Goal: Navigation & Orientation: Find specific page/section

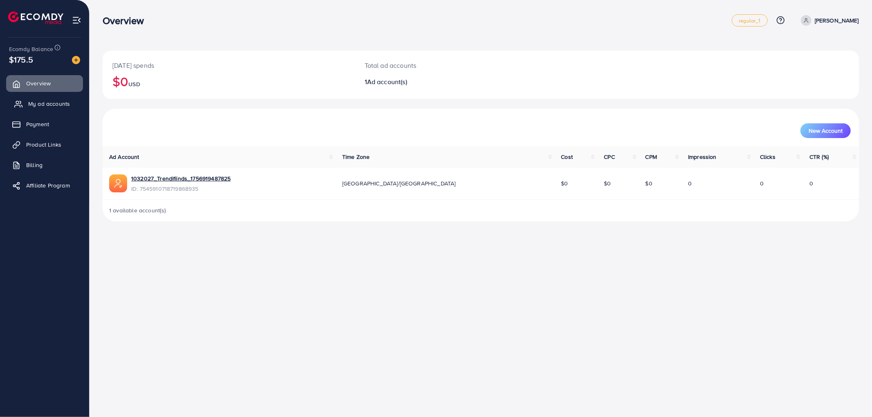
click at [36, 98] on link "My ad accounts" at bounding box center [44, 104] width 77 height 16
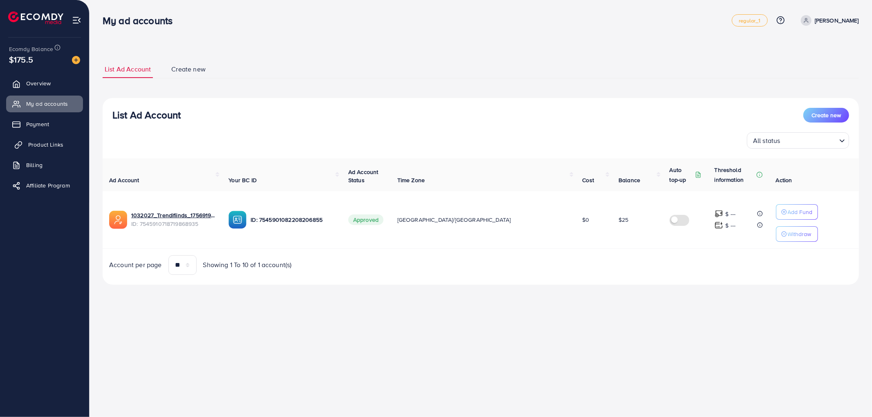
click at [48, 136] on link "Product Links" at bounding box center [44, 144] width 77 height 16
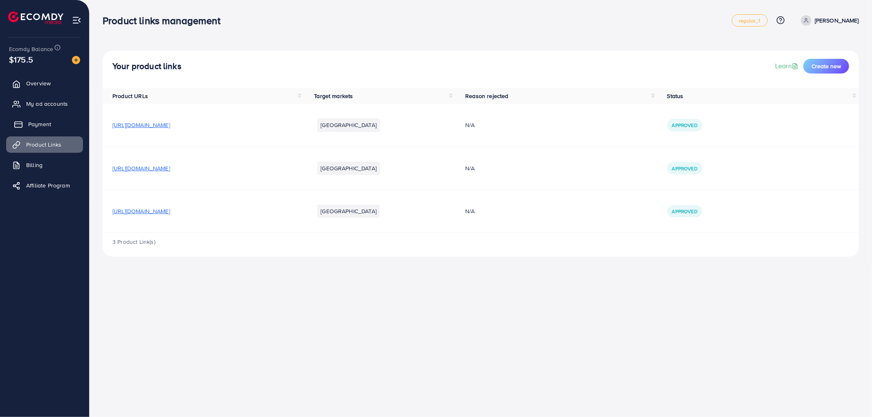
click at [46, 131] on link "Payment" at bounding box center [44, 124] width 77 height 16
